Goal: Task Accomplishment & Management: Use online tool/utility

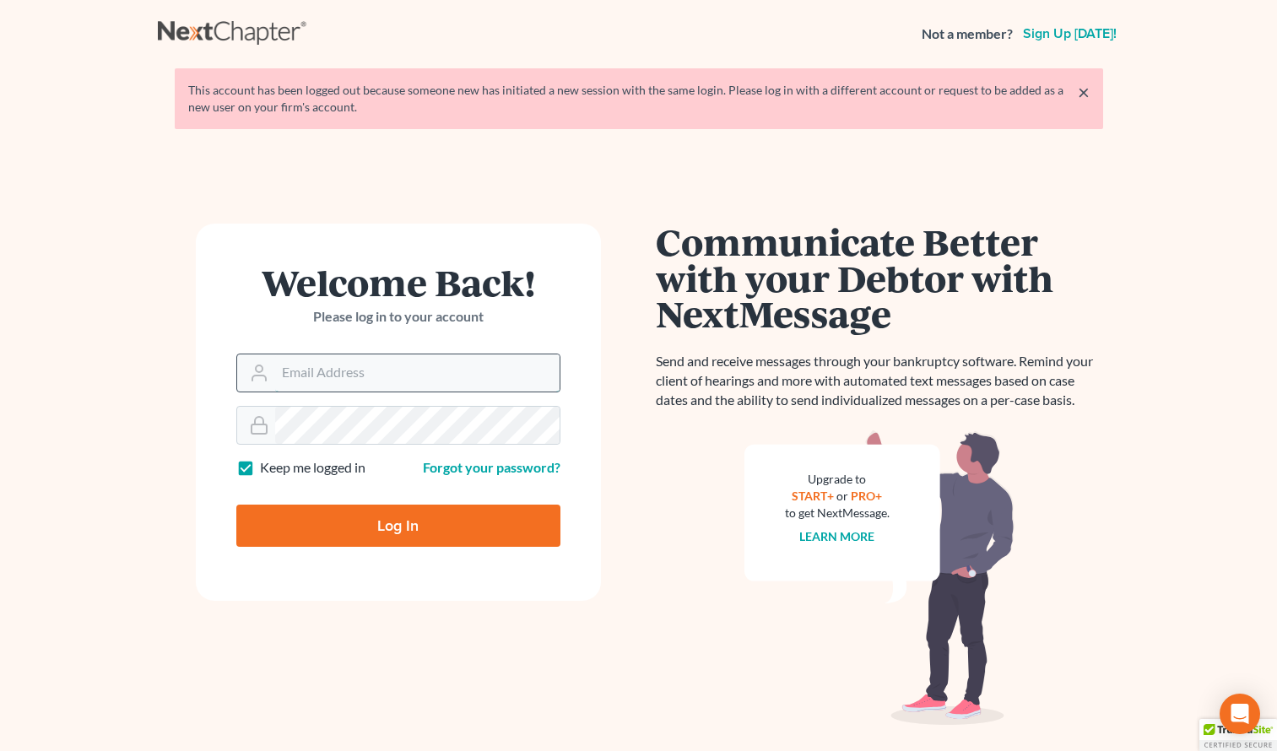
click at [400, 365] on input "Email Address" at bounding box center [417, 372] width 284 height 37
type input "kylieclaytonllc@gmail.com"
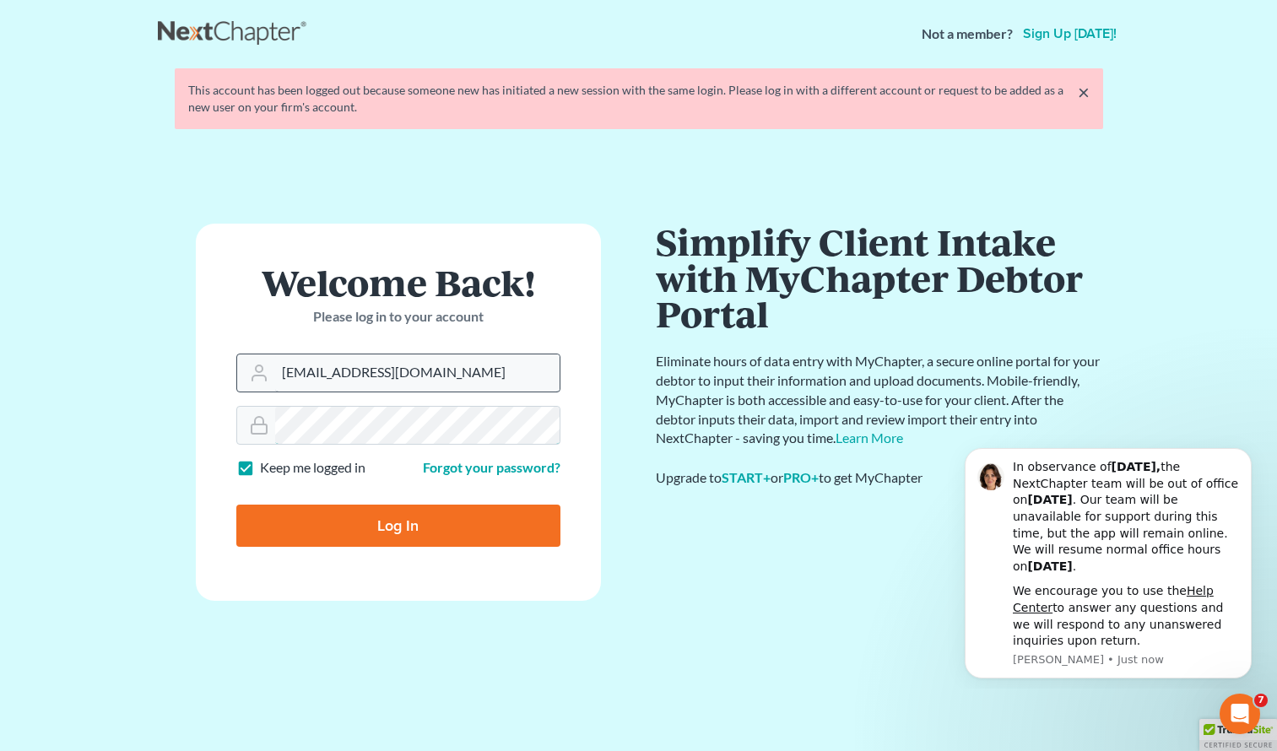
click at [236, 505] on input "Log In" at bounding box center [398, 526] width 324 height 42
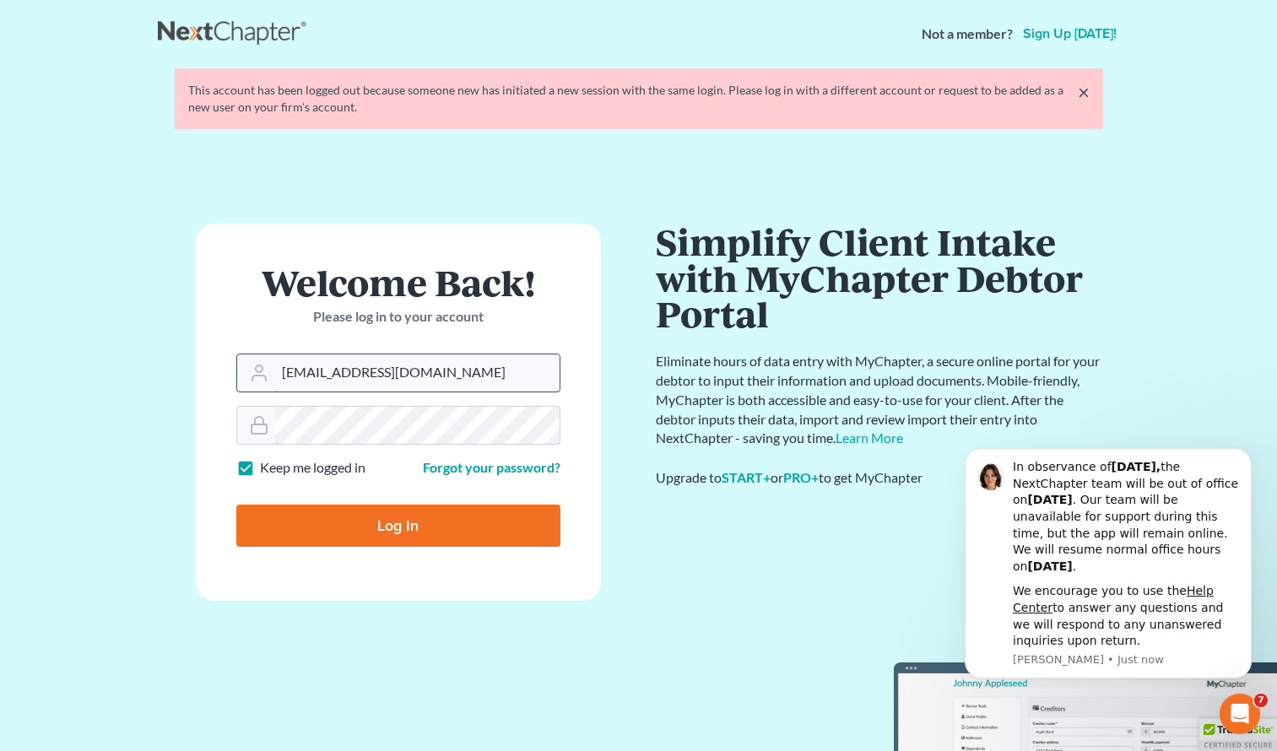
type input "Thinking..."
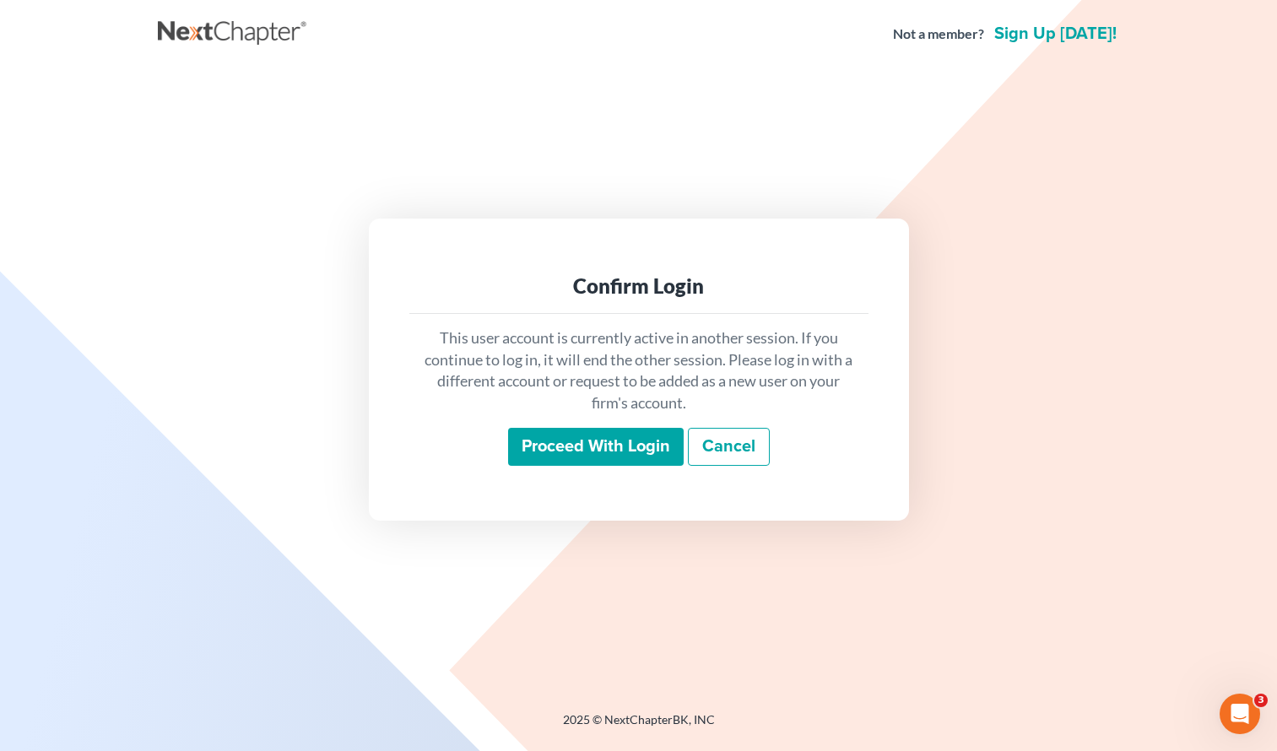
click at [588, 439] on input "Proceed with login" at bounding box center [596, 447] width 176 height 39
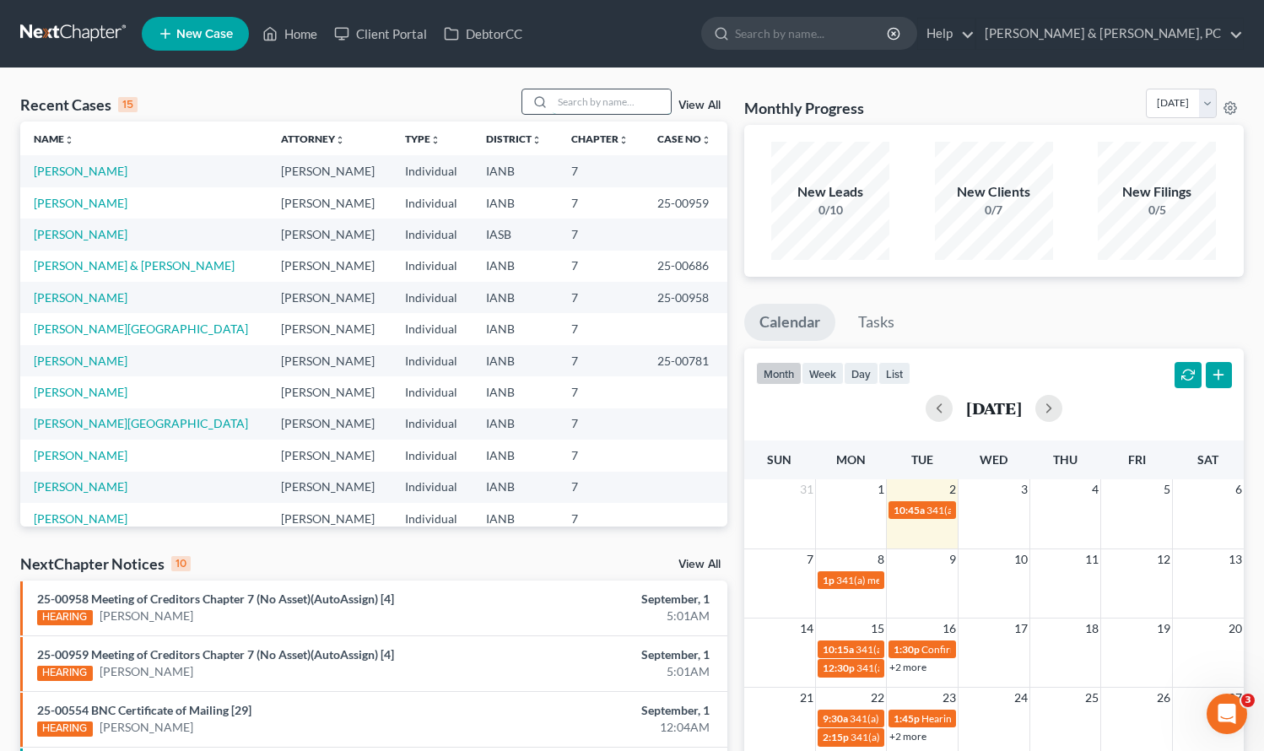
click at [597, 102] on input "search" at bounding box center [612, 101] width 118 height 24
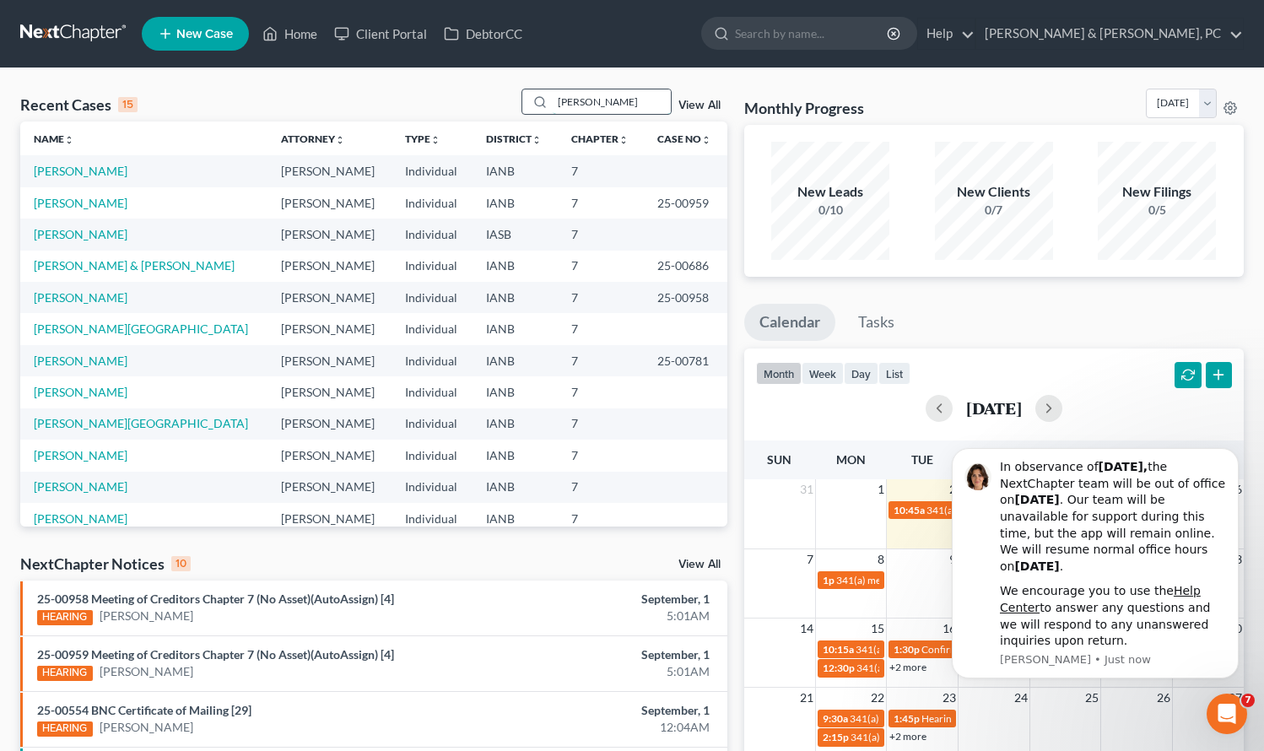
type input "Mojica"
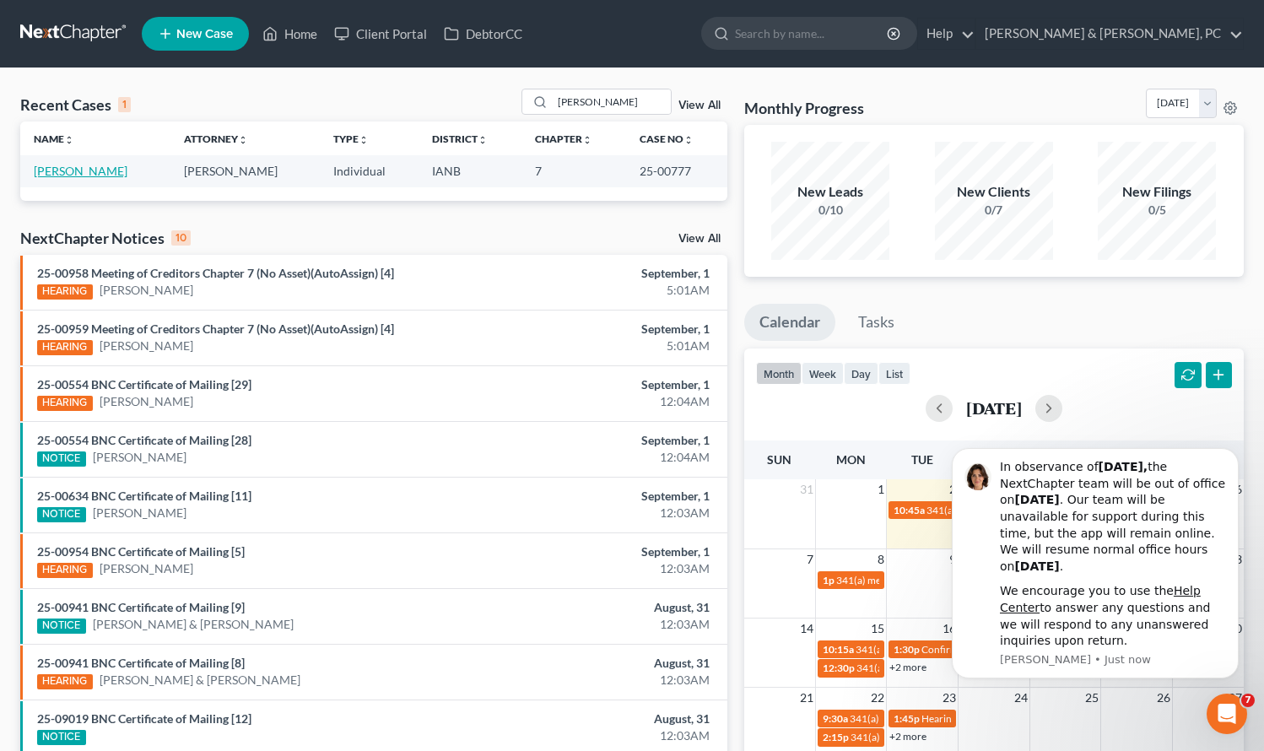
click at [71, 167] on link "Mojica, Edgar" at bounding box center [81, 171] width 94 height 14
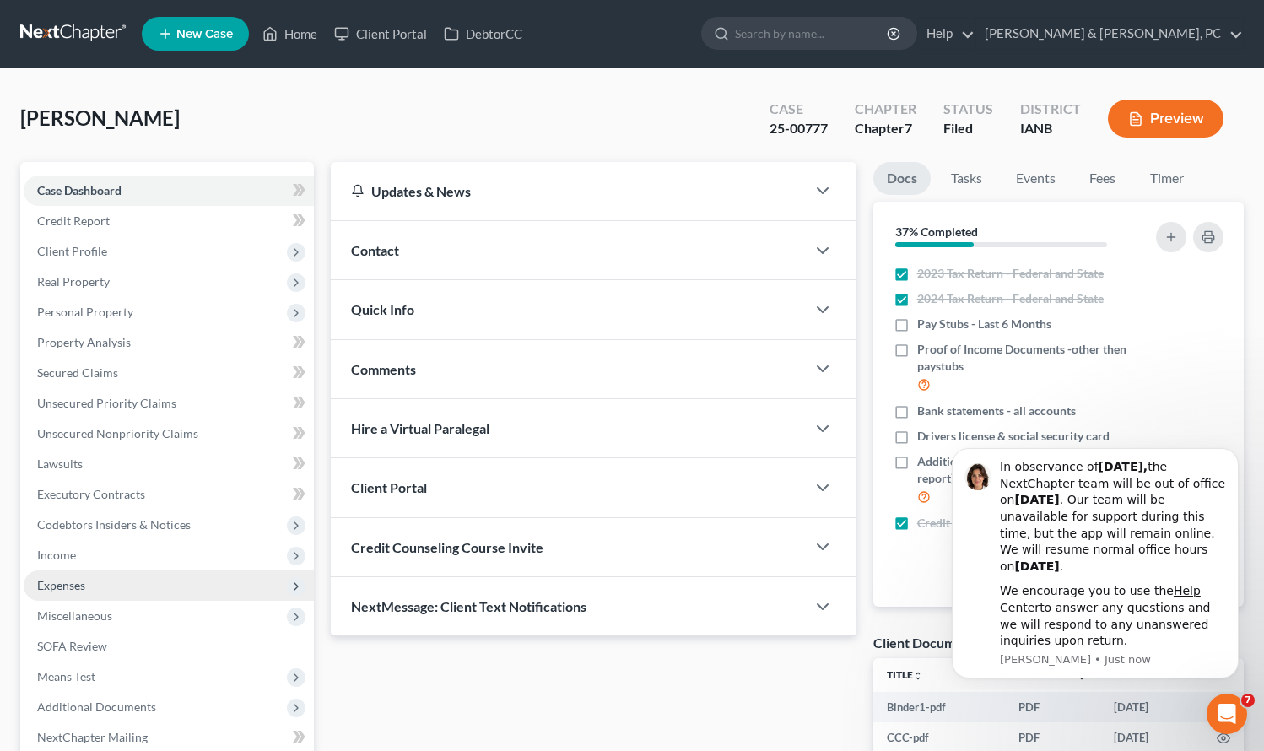
click at [72, 584] on span "Expenses" at bounding box center [61, 585] width 48 height 14
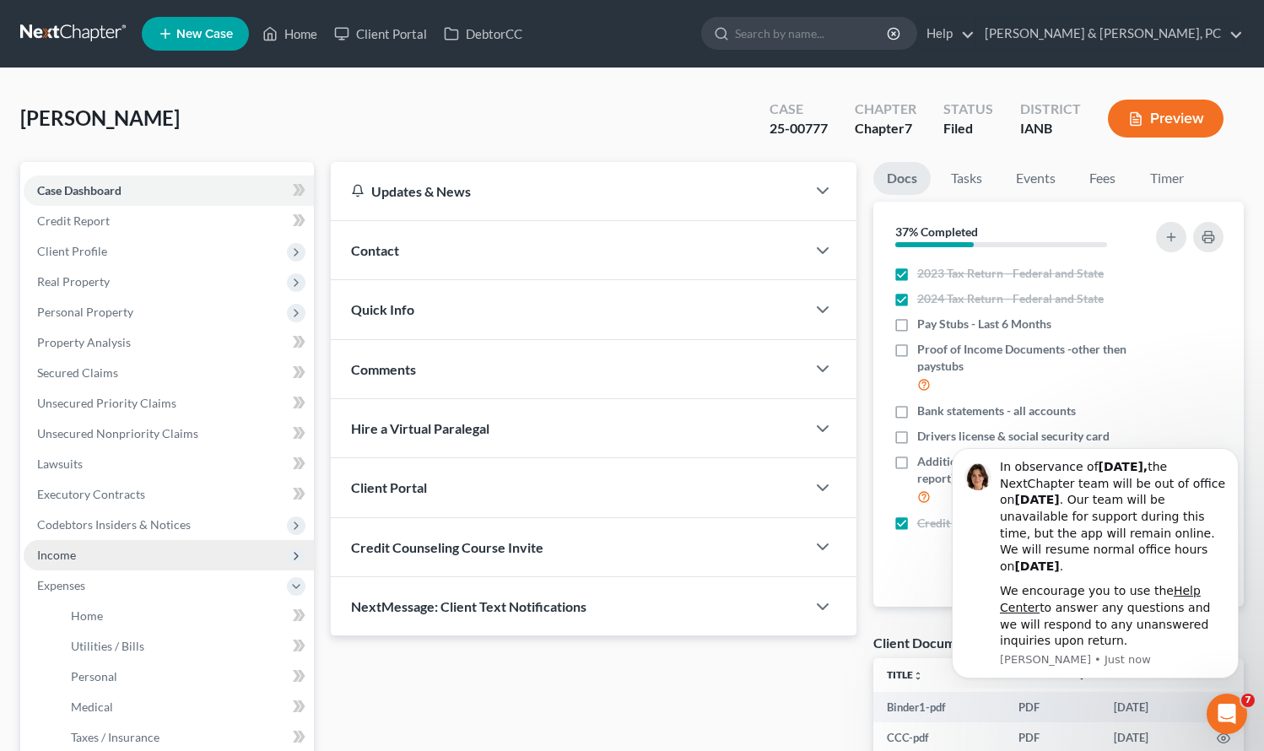
click at [75, 551] on span "Income" at bounding box center [56, 555] width 39 height 14
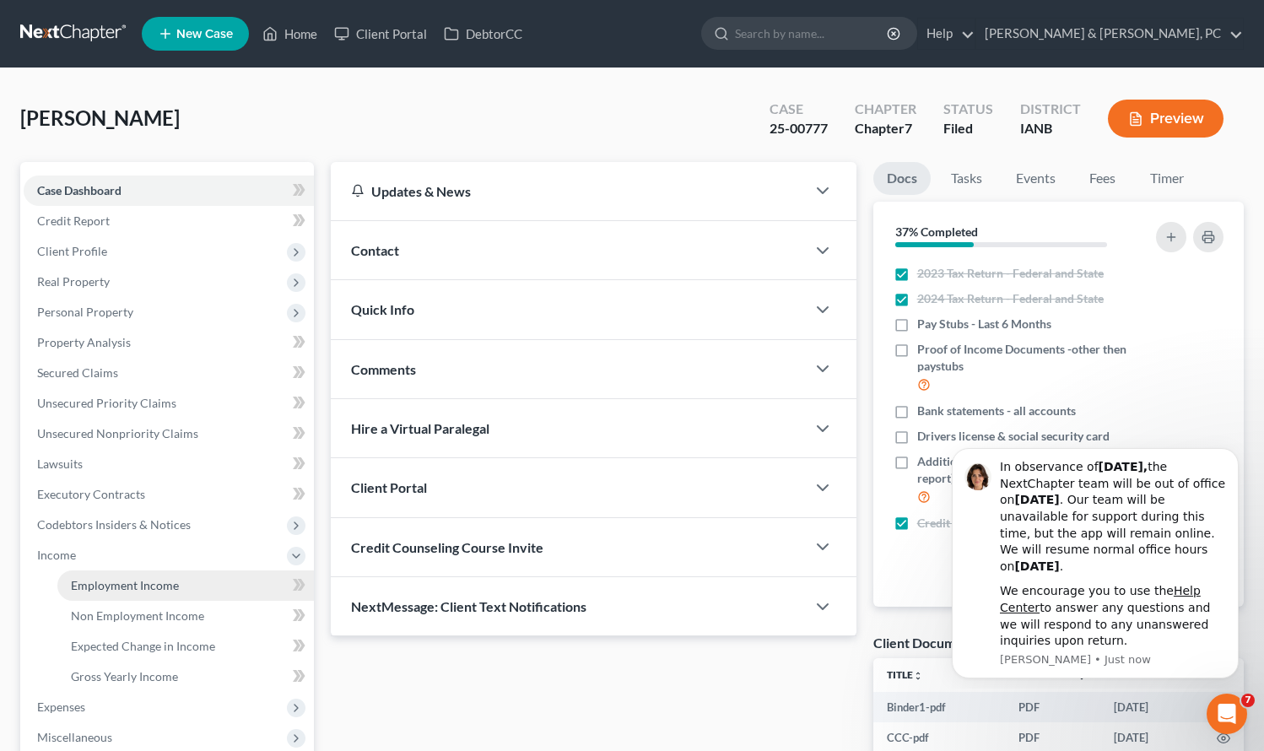
click at [89, 578] on span "Employment Income" at bounding box center [125, 585] width 108 height 14
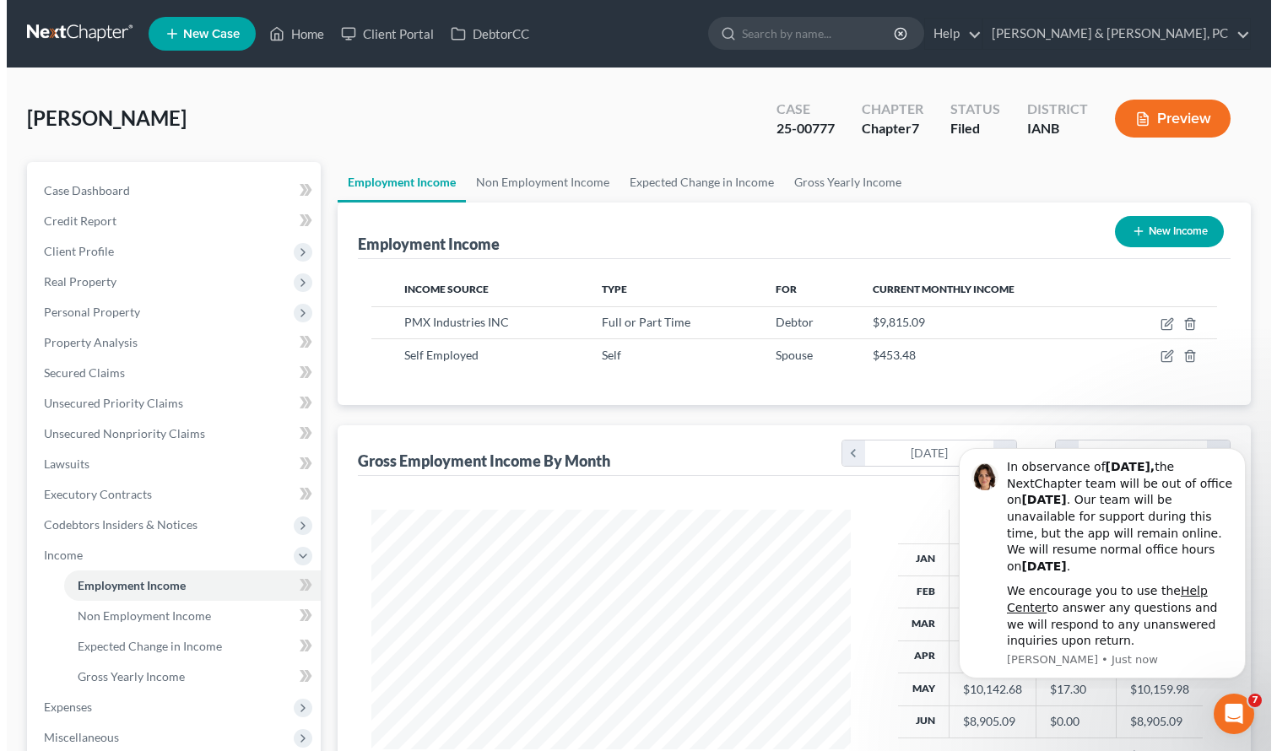
scroll to position [303, 513]
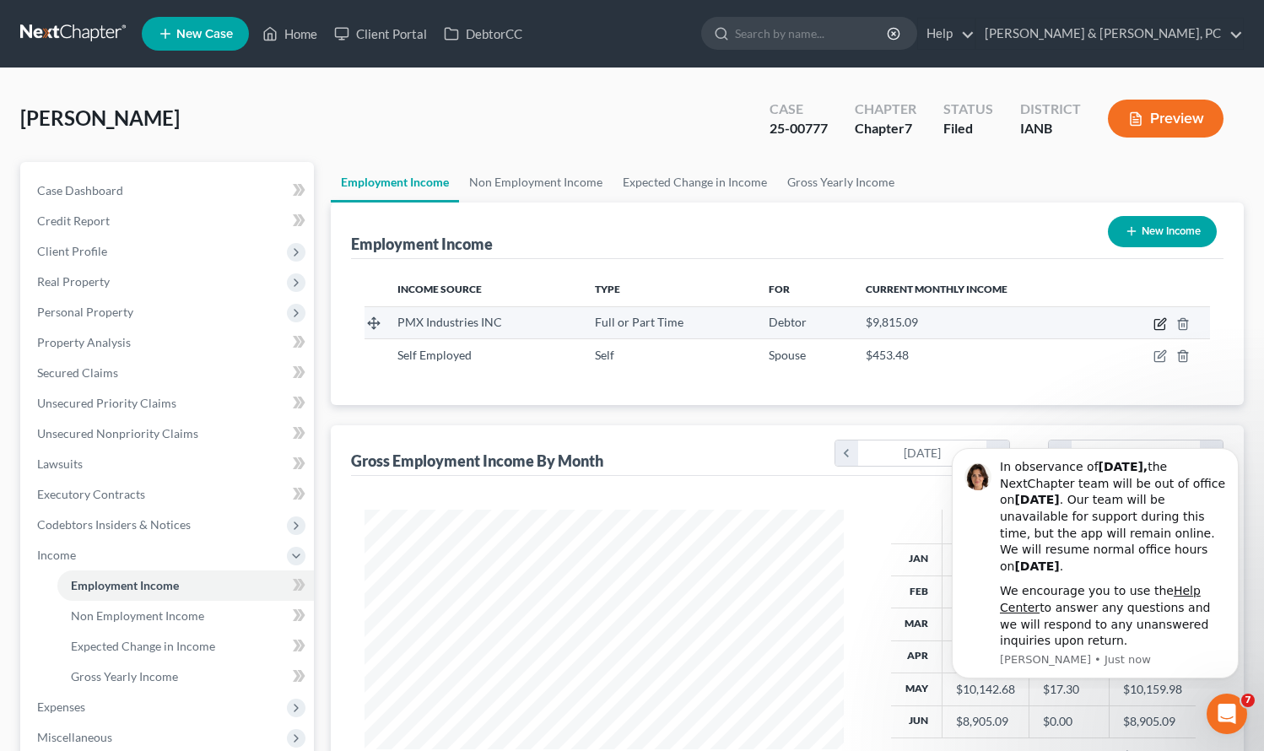
click at [1158, 320] on icon "button" at bounding box center [1159, 325] width 10 height 10
select select "0"
select select "16"
select select "2"
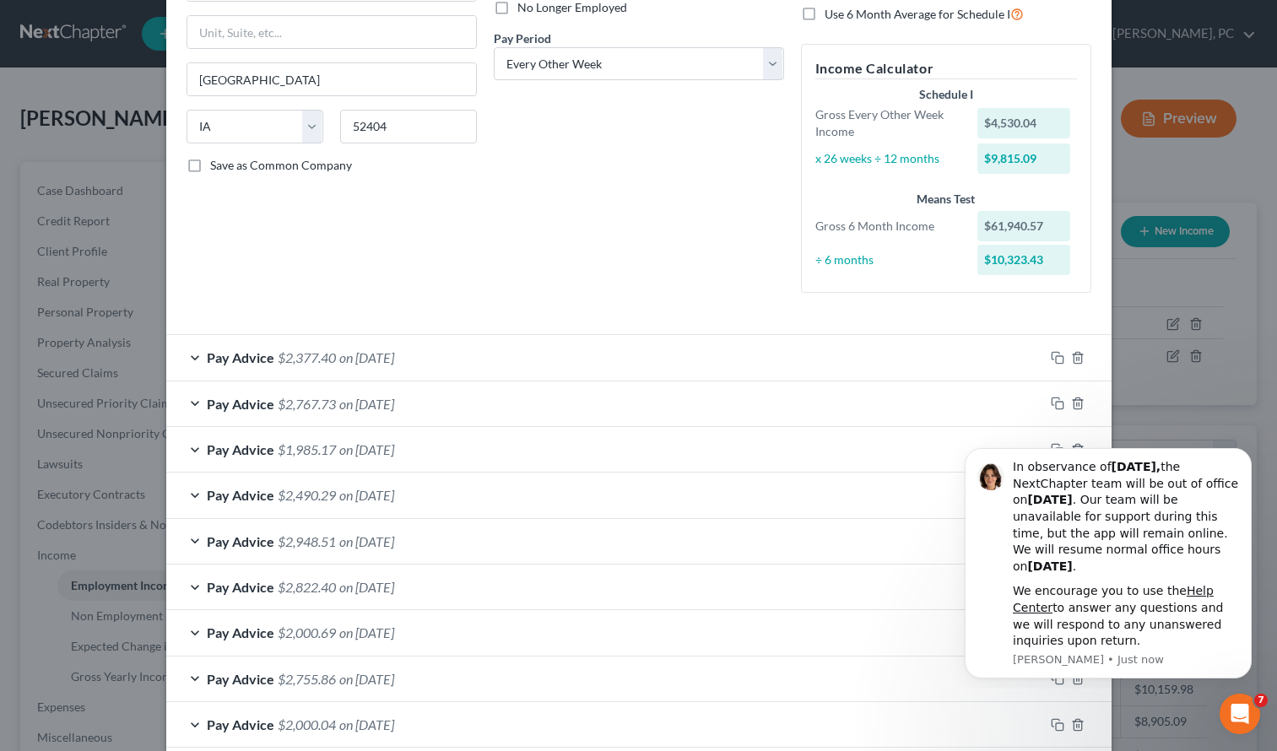
scroll to position [0, 0]
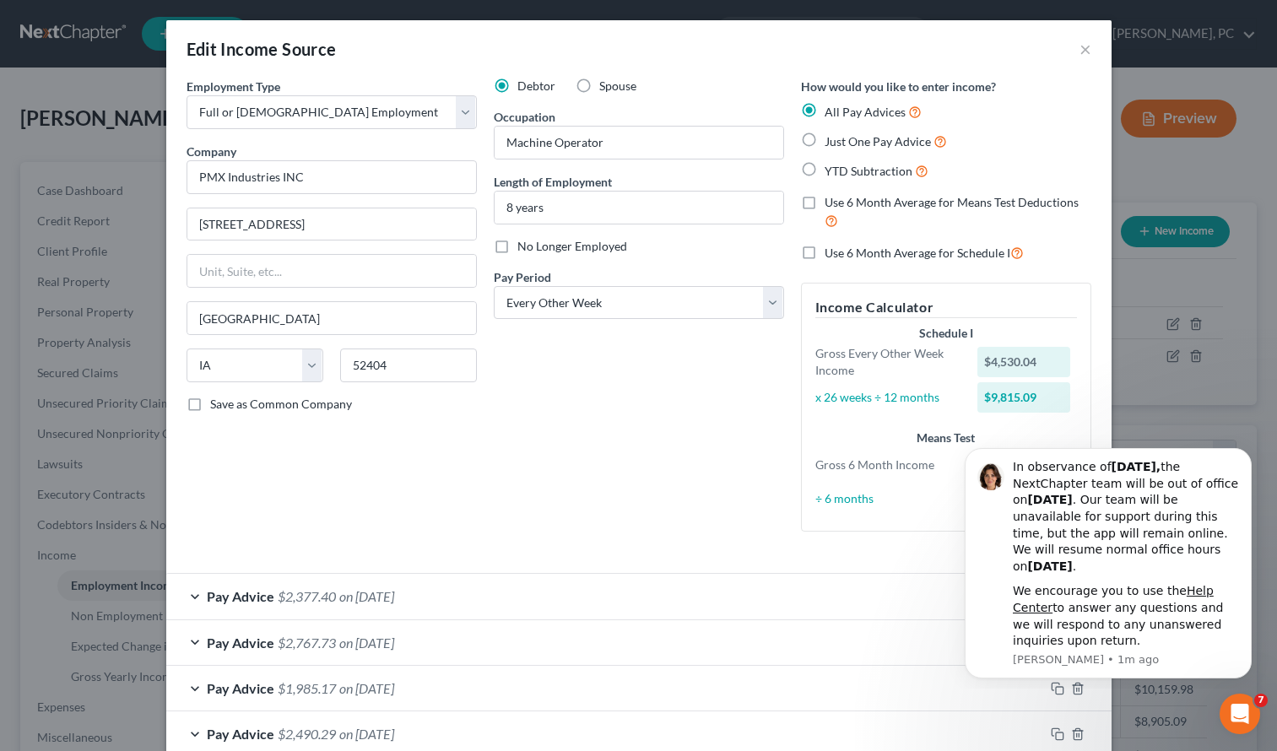
click at [580, 458] on div "Debtor Spouse Occupation Machine Operator Length of Employment 8 years No Longe…" at bounding box center [638, 311] width 307 height 467
click at [247, 459] on div "Employment Type * Select Full or Part Time Employment Self Employment Company *…" at bounding box center [331, 311] width 307 height 467
